Goal: Task Accomplishment & Management: Complete application form

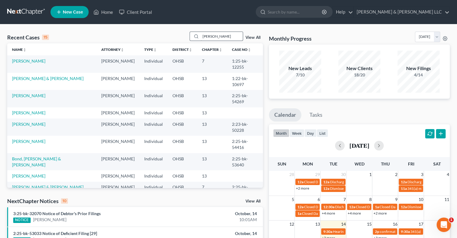
type input "[PERSON_NAME]"
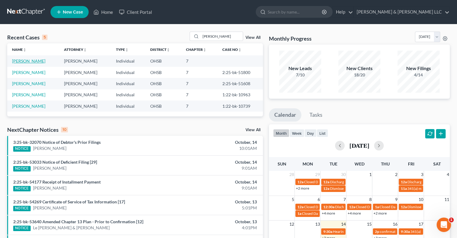
click at [27, 62] on link "[PERSON_NAME]" at bounding box center [28, 60] width 33 height 5
select select "6"
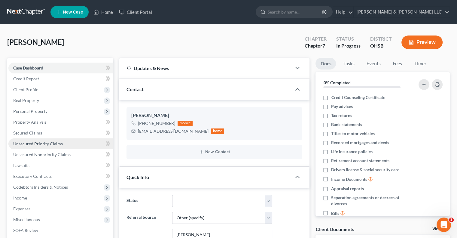
scroll to position [60, 0]
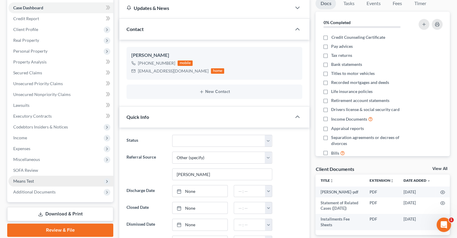
click at [26, 179] on span "Means Test" at bounding box center [23, 180] width 21 height 5
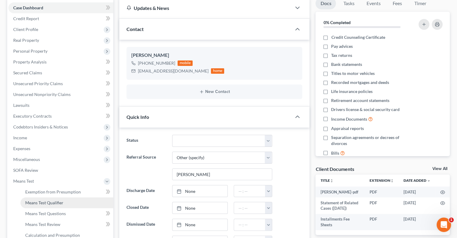
click at [42, 201] on span "Means Test Qualifier" at bounding box center [44, 202] width 38 height 5
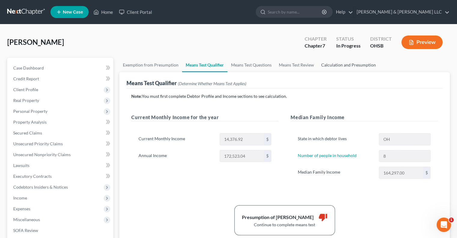
click at [337, 66] on link "Calculation and Presumption" at bounding box center [349, 65] width 62 height 14
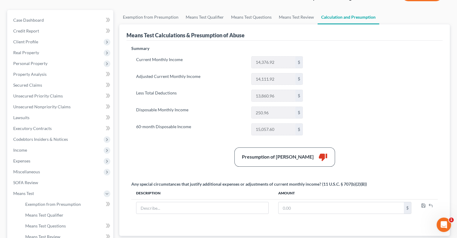
scroll to position [60, 0]
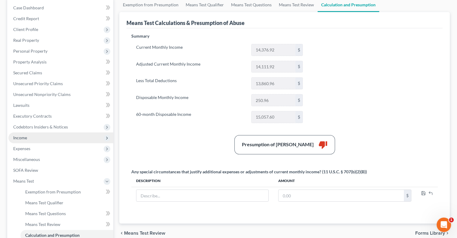
click at [32, 140] on span "Income" at bounding box center [60, 137] width 105 height 11
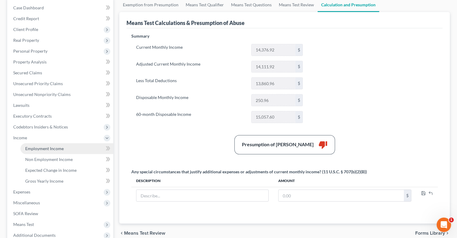
click at [37, 149] on span "Employment Income" at bounding box center [44, 148] width 38 height 5
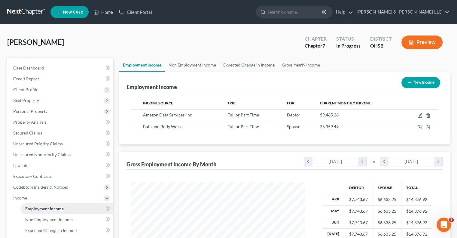
scroll to position [107, 185]
click at [179, 68] on link "Non Employment Income" at bounding box center [192, 65] width 55 height 14
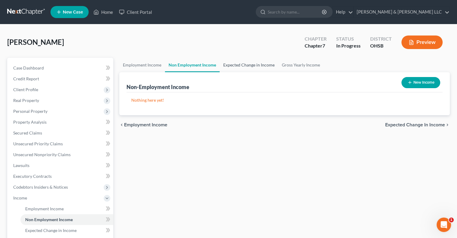
click at [256, 66] on link "Expected Change in Income" at bounding box center [249, 65] width 59 height 14
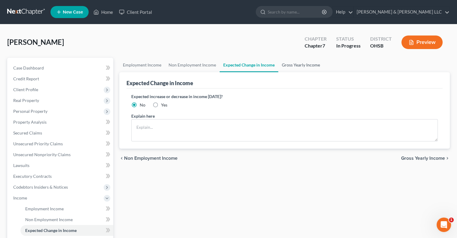
click at [304, 67] on link "Gross Yearly Income" at bounding box center [300, 65] width 45 height 14
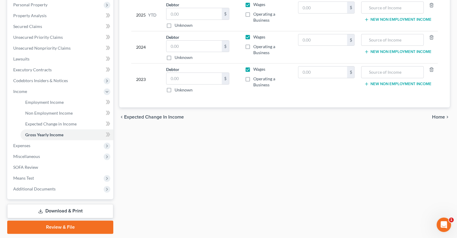
scroll to position [120, 0]
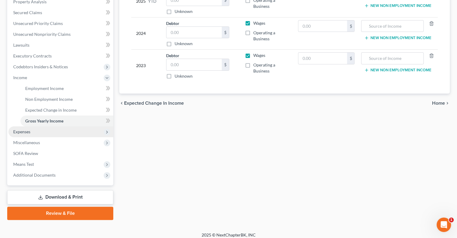
click at [24, 135] on span "Expenses" at bounding box center [60, 131] width 105 height 11
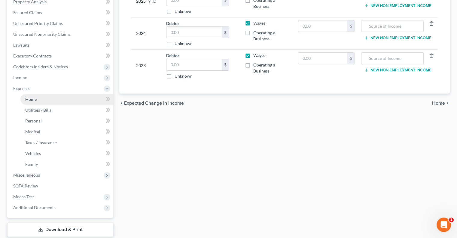
click at [37, 101] on link "Home" at bounding box center [66, 99] width 93 height 11
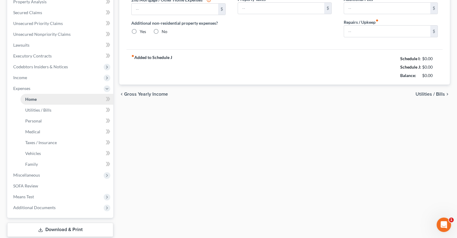
scroll to position [47, 0]
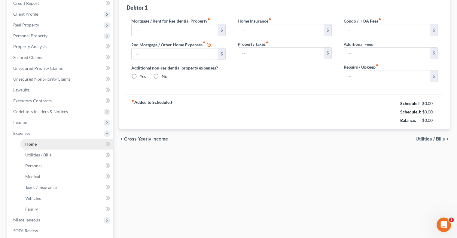
type input "200.00"
type input "0.00"
radio input "true"
type input "0.00"
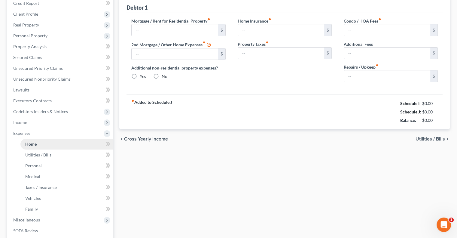
type input "0.00"
type input "100.00"
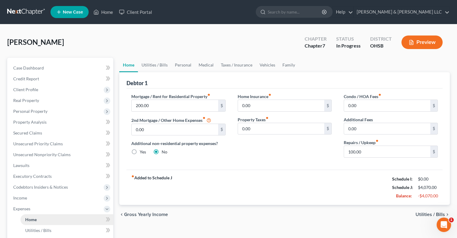
scroll to position [0, 0]
click at [162, 66] on link "Utilities / Bills" at bounding box center [154, 65] width 33 height 14
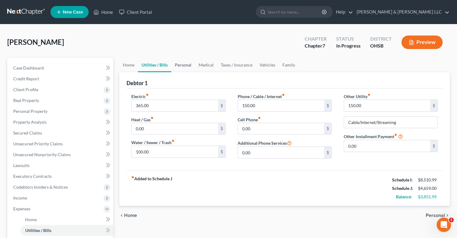
click at [184, 63] on link "Personal" at bounding box center [183, 65] width 24 height 14
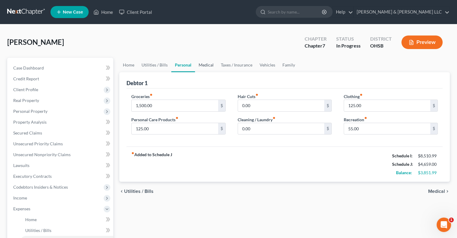
click at [204, 65] on link "Medical" at bounding box center [206, 65] width 22 height 14
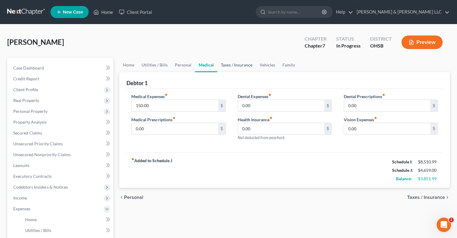
click at [228, 63] on link "Taxes / Insurance" at bounding box center [236, 65] width 39 height 14
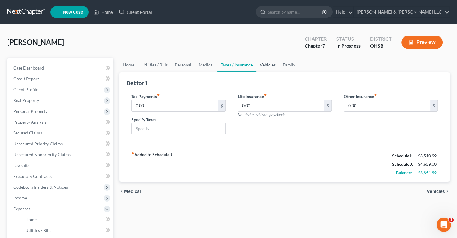
click at [268, 65] on link "Vehicles" at bounding box center [267, 65] width 23 height 14
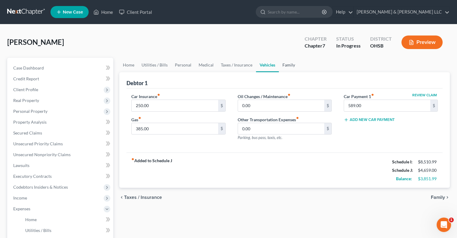
click at [284, 66] on link "Family" at bounding box center [289, 65] width 20 height 14
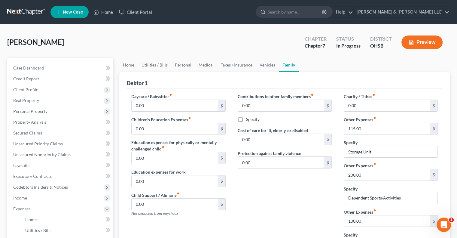
scroll to position [30, 0]
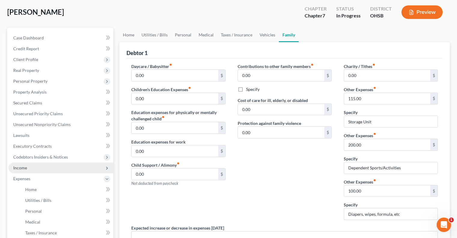
click at [22, 165] on span "Income" at bounding box center [20, 167] width 14 height 5
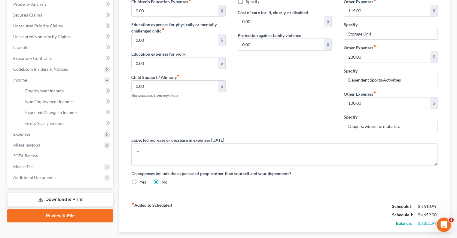
scroll to position [150, 0]
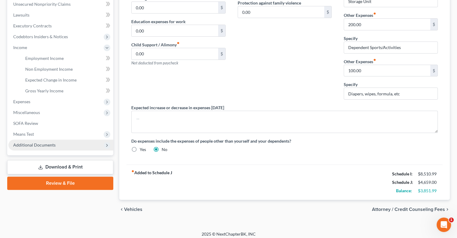
click at [25, 145] on span "Additional Documents" at bounding box center [34, 144] width 42 height 5
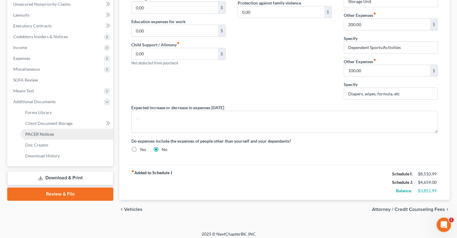
click at [37, 134] on span "PACER Notices" at bounding box center [39, 133] width 29 height 5
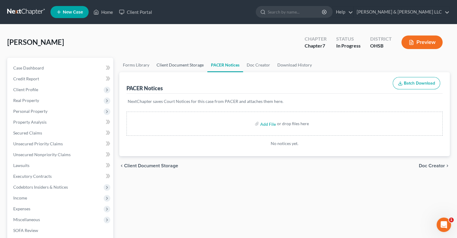
click at [188, 64] on link "Client Document Storage" at bounding box center [180, 65] width 54 height 14
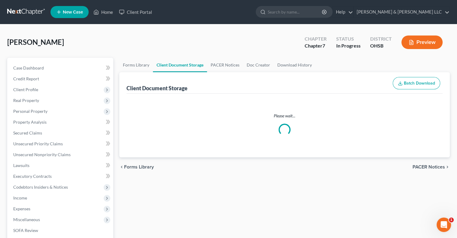
select select "7"
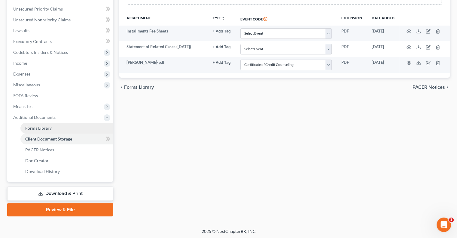
scroll to position [135, 0]
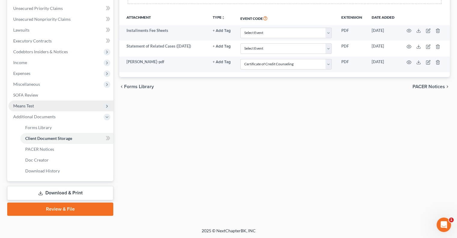
click at [28, 109] on span "Means Test" at bounding box center [60, 105] width 105 height 11
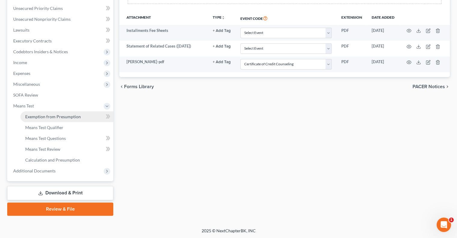
click at [38, 118] on span "Exemption from Presumption" at bounding box center [53, 116] width 56 height 5
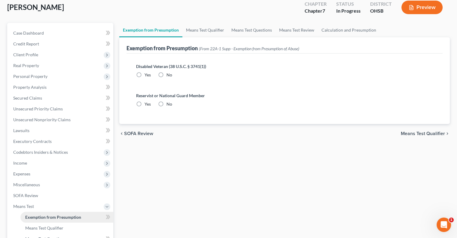
radio input "true"
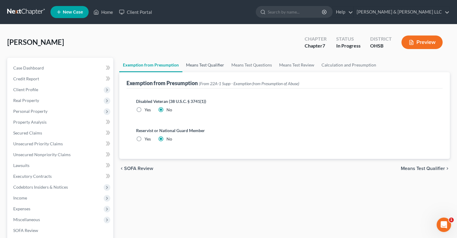
click at [199, 64] on link "Means Test Qualifier" at bounding box center [204, 65] width 45 height 14
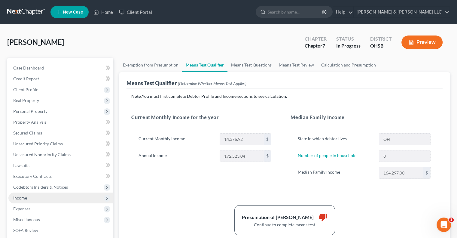
click at [21, 198] on span "Income" at bounding box center [20, 197] width 14 height 5
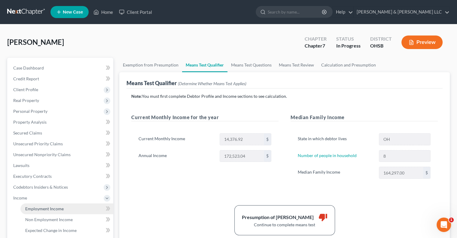
click at [35, 208] on span "Employment Income" at bounding box center [44, 208] width 38 height 5
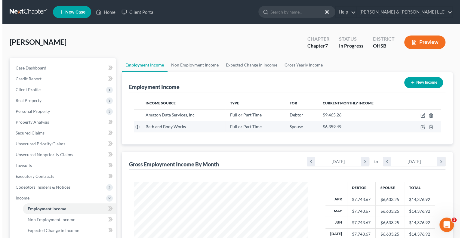
scroll to position [107, 185]
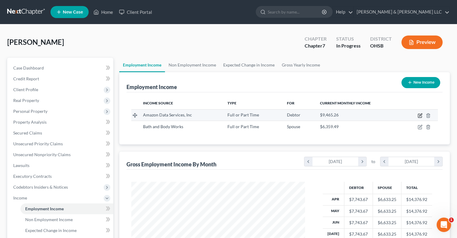
click at [420, 115] on icon "button" at bounding box center [420, 114] width 3 height 3
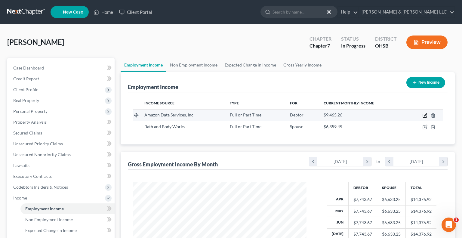
select select "0"
select select "50"
select select "3"
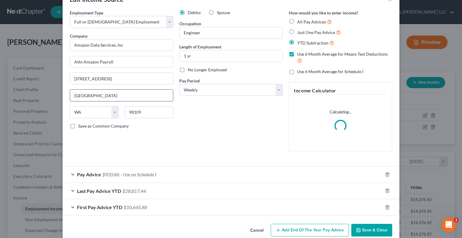
scroll to position [28, 0]
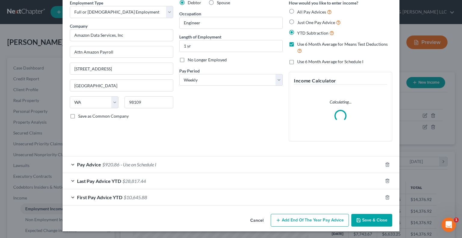
click at [85, 164] on span "Pay Advice" at bounding box center [89, 164] width 24 height 6
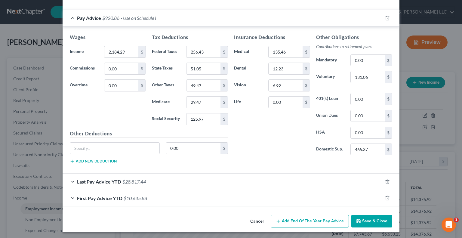
scroll to position [207, 0]
click at [85, 182] on span "Last Pay Advice YTD" at bounding box center [99, 182] width 44 height 6
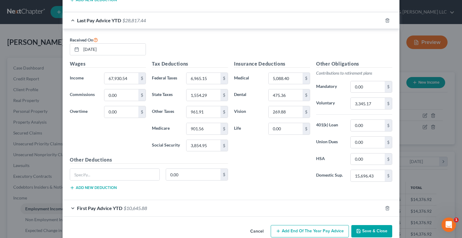
scroll to position [377, 0]
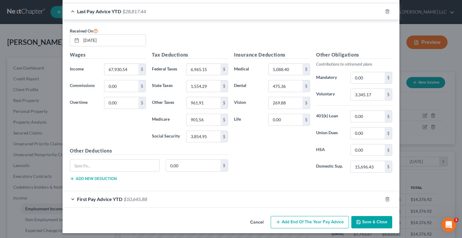
click at [110, 197] on span "First Pay Advice YTD" at bounding box center [99, 199] width 45 height 6
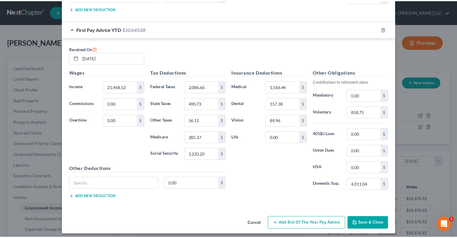
scroll to position [547, 0]
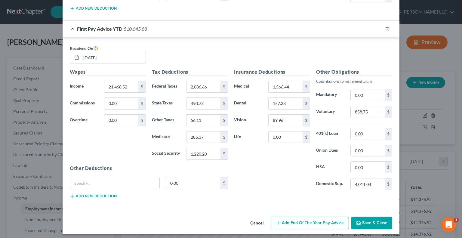
click at [361, 219] on button "Save & Close" at bounding box center [371, 222] width 41 height 13
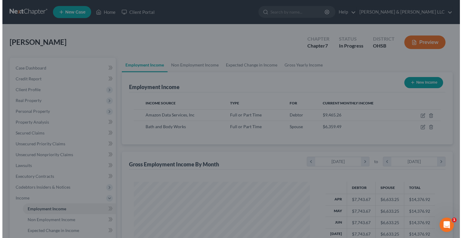
scroll to position [300491, 300413]
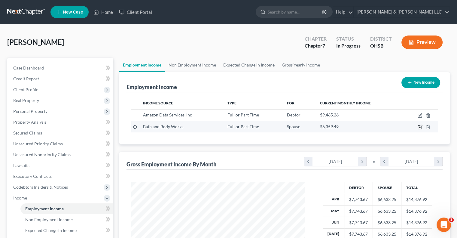
click at [419, 127] on icon "button" at bounding box center [420, 126] width 5 height 5
select select "0"
select select "2"
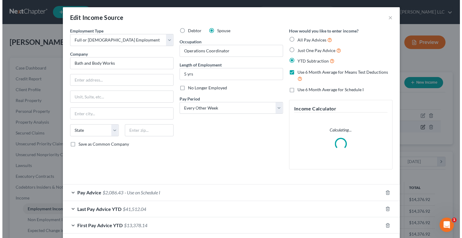
scroll to position [107, 188]
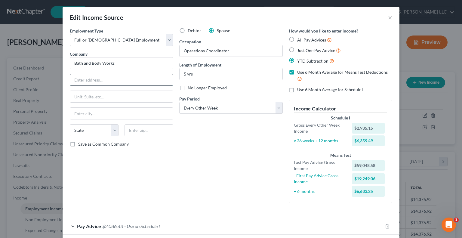
click at [129, 81] on input "text" at bounding box center [121, 79] width 103 height 11
